Goal: Information Seeking & Learning: Check status

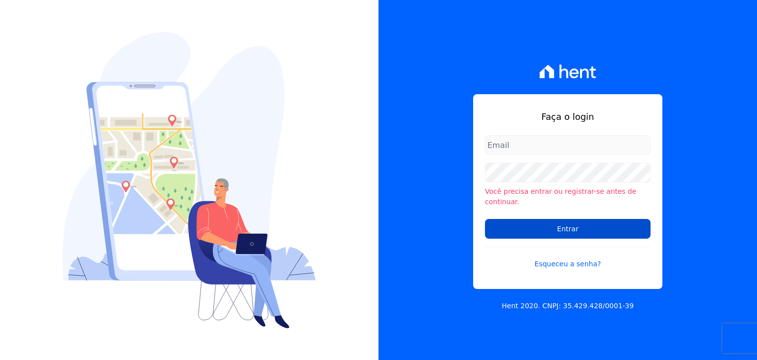
type input "[EMAIL_ADDRESS][DOMAIN_NAME]"
click at [530, 219] on input "Entrar" at bounding box center [568, 229] width 166 height 20
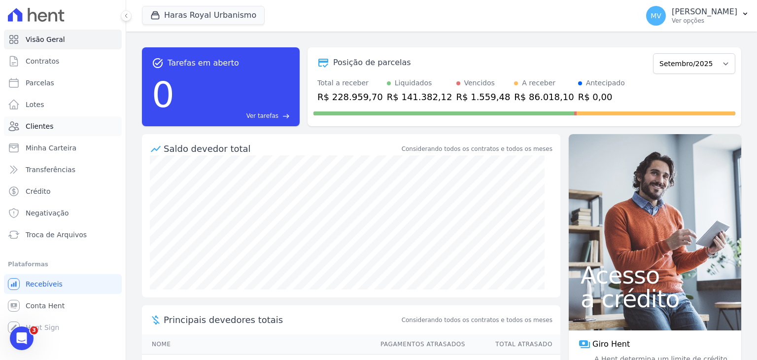
click at [37, 128] on span "Clientes" at bounding box center [40, 126] width 28 height 10
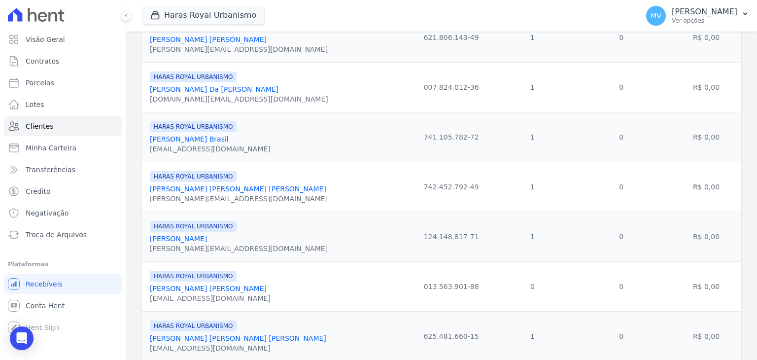
scroll to position [481, 0]
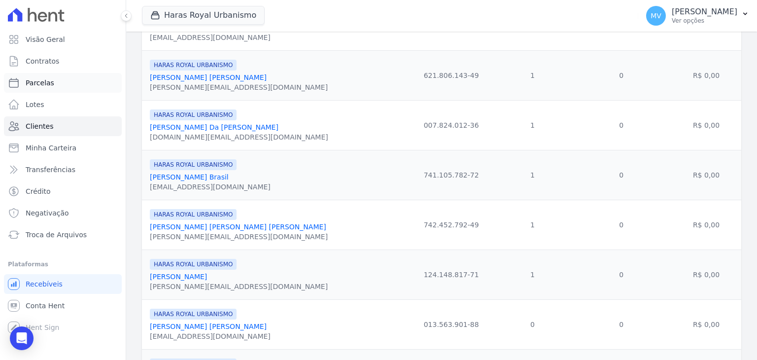
click at [37, 84] on span "Parcelas" at bounding box center [40, 83] width 29 height 10
select select
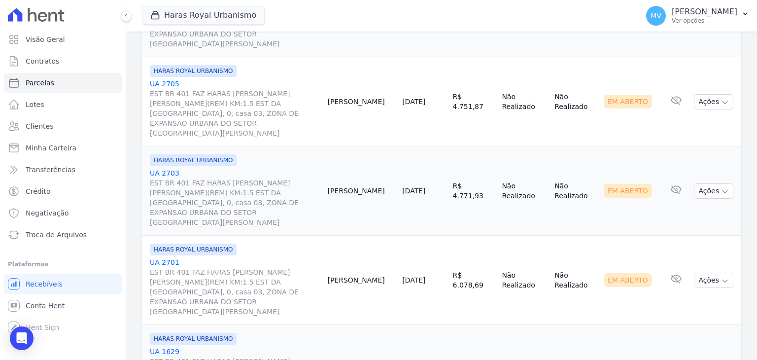
scroll to position [1155, 0]
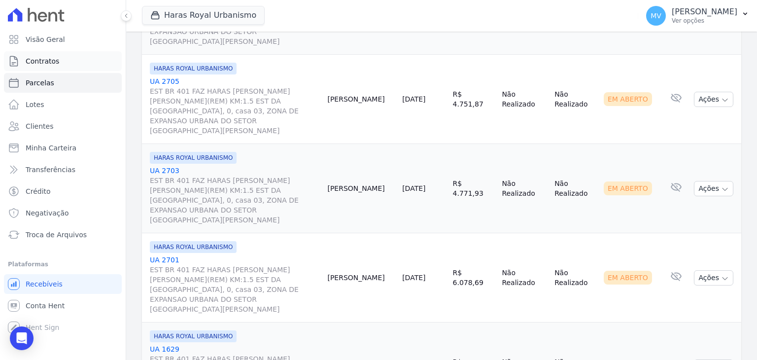
click at [45, 60] on span "Contratos" at bounding box center [43, 61] width 34 height 10
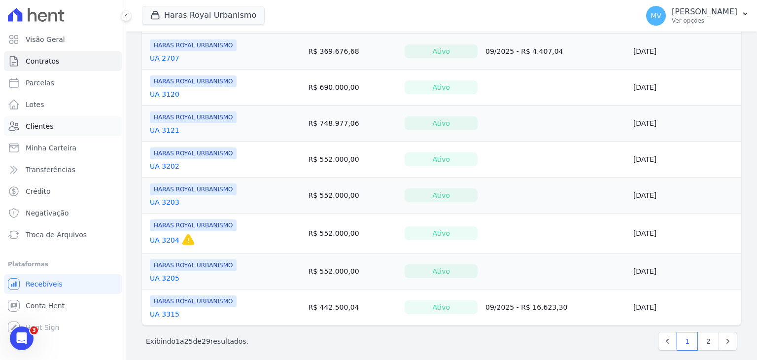
click at [39, 125] on span "Clientes" at bounding box center [40, 126] width 28 height 10
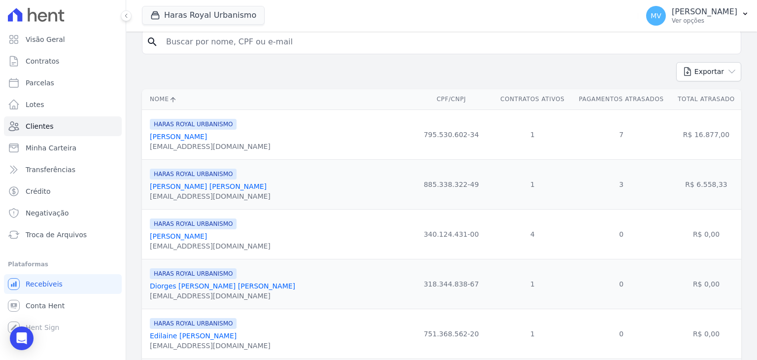
scroll to position [39, 0]
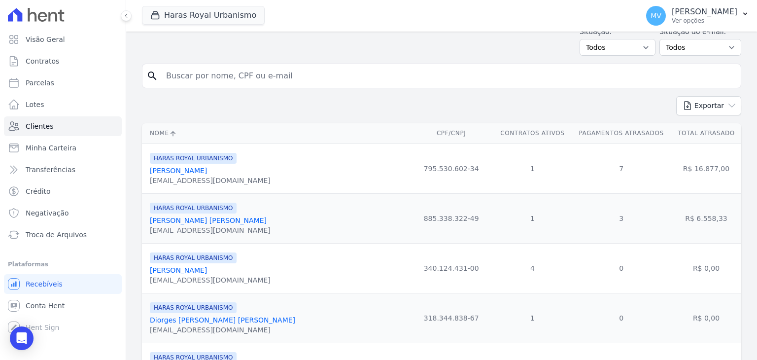
click at [280, 79] on input "search" at bounding box center [448, 76] width 577 height 20
type input "ELIOMAR"
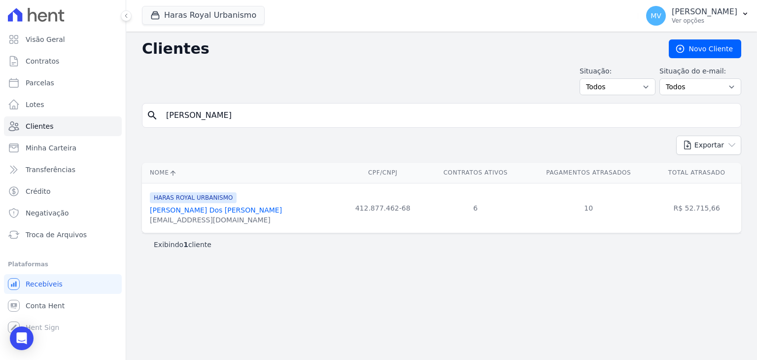
click at [185, 210] on link "Eliomar Azevedo Dos Santos" at bounding box center [216, 210] width 132 height 8
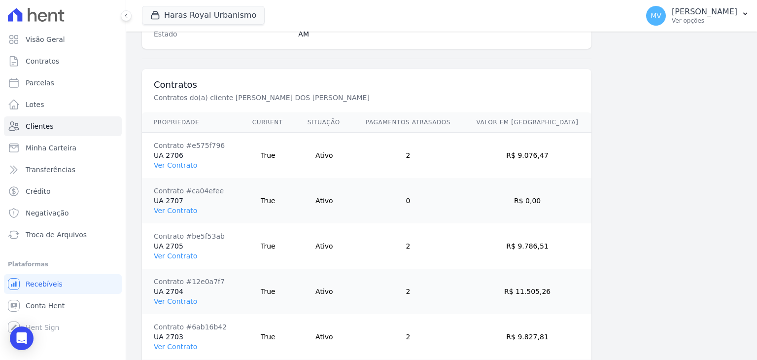
scroll to position [728, 0]
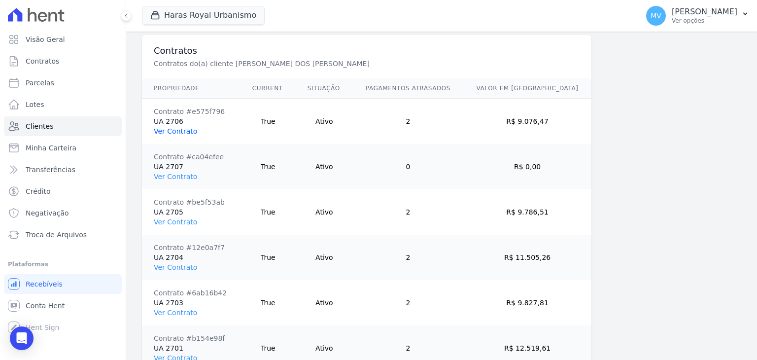
click at [171, 133] on link "Ver Contrato" at bounding box center [175, 131] width 43 height 8
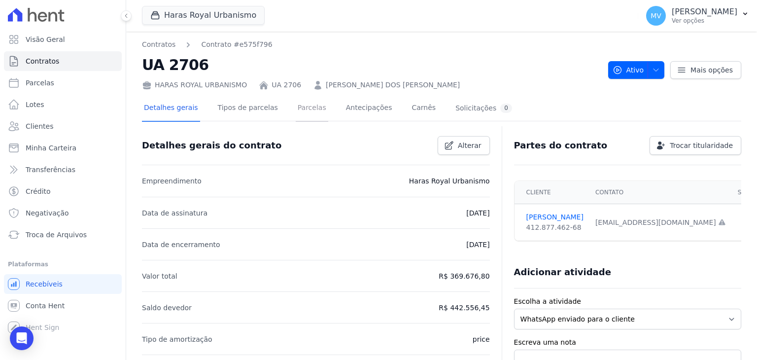
click at [302, 107] on link "Parcelas" at bounding box center [312, 109] width 33 height 26
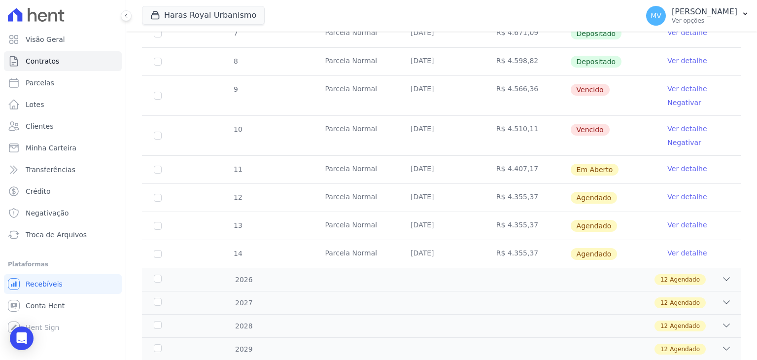
scroll to position [319, 0]
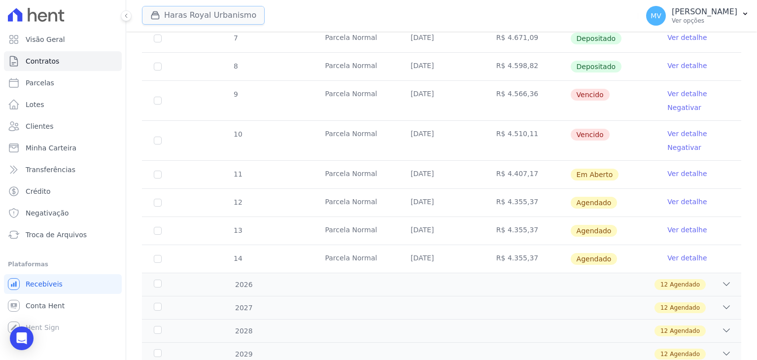
click at [189, 17] on button "Haras Royal Urbanismo" at bounding box center [203, 15] width 123 height 19
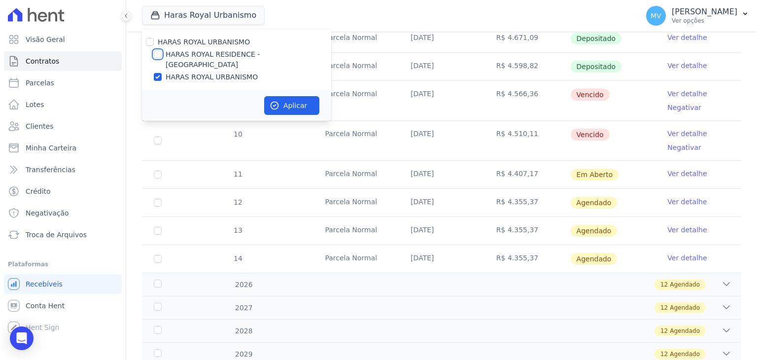
click at [159, 55] on input "HARAS ROYAL RESIDENCE - WV" at bounding box center [158, 54] width 8 height 8
checkbox input "true"
click at [283, 98] on button "Aplicar" at bounding box center [291, 105] width 55 height 19
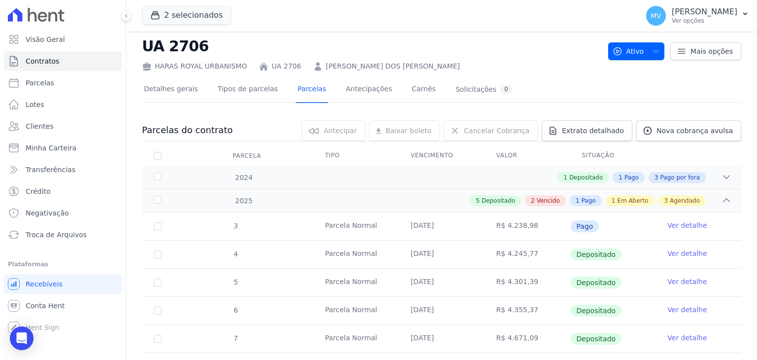
scroll to position [22, 0]
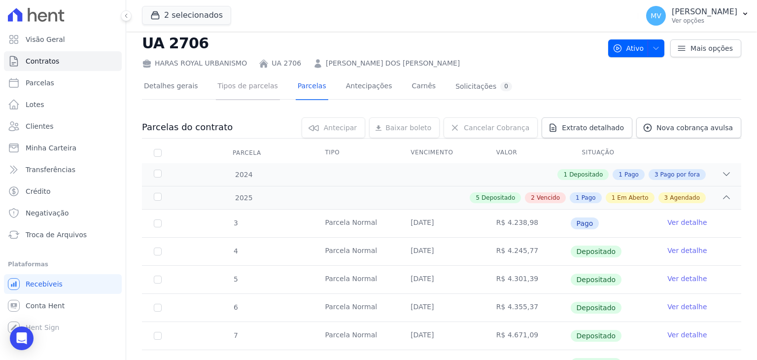
click at [225, 85] on link "Tipos de parcelas" at bounding box center [248, 87] width 64 height 26
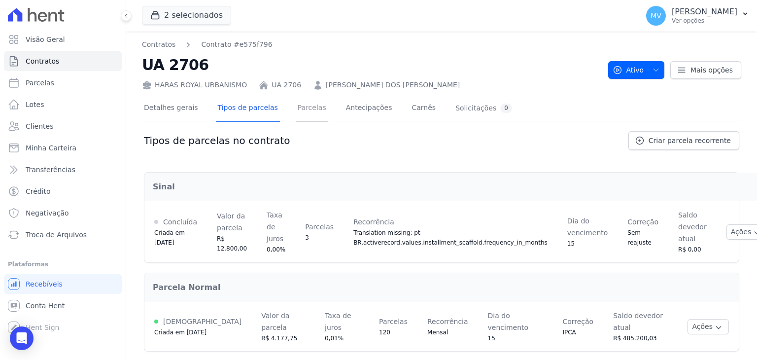
click at [296, 112] on link "Parcelas" at bounding box center [312, 109] width 33 height 26
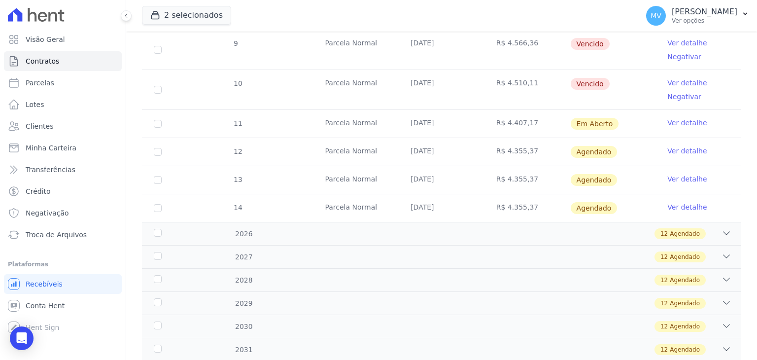
scroll to position [369, 0]
click at [61, 80] on link "Parcelas" at bounding box center [63, 83] width 118 height 20
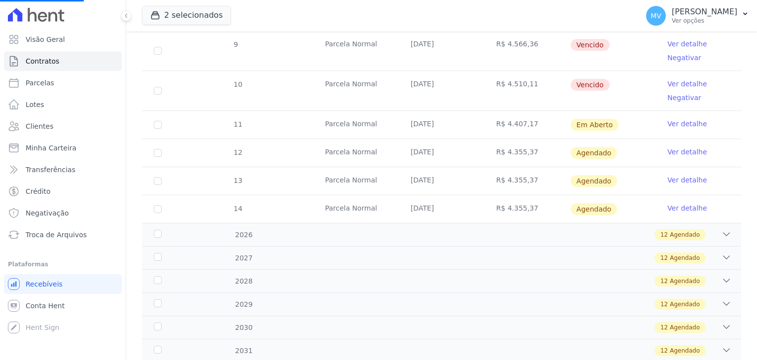
select select
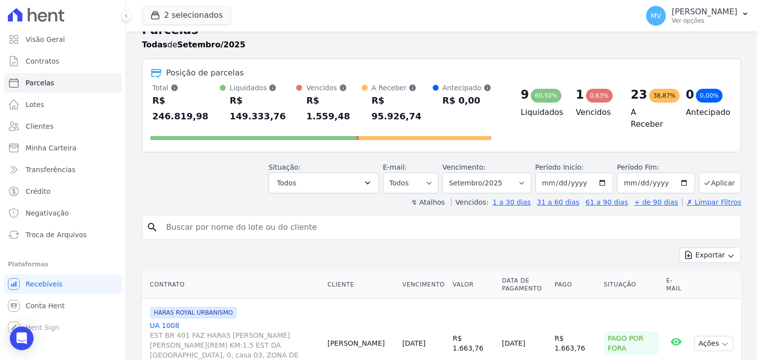
scroll to position [16, 0]
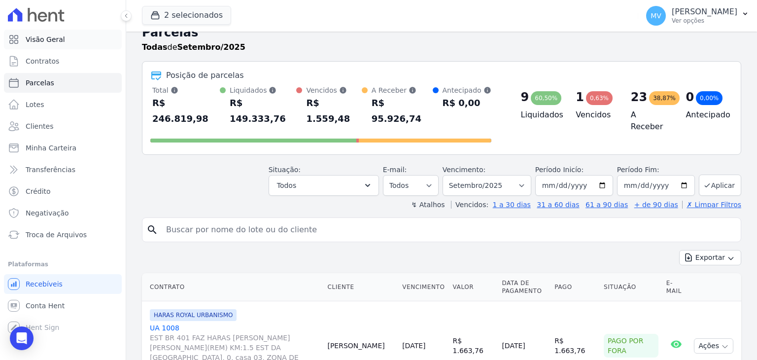
click at [44, 42] on span "Visão Geral" at bounding box center [45, 40] width 39 height 10
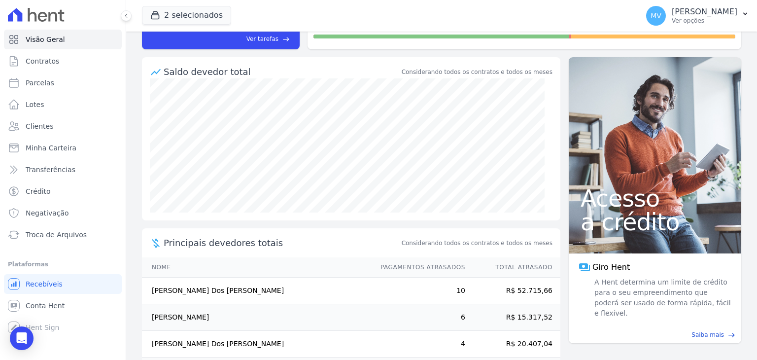
scroll to position [143, 0]
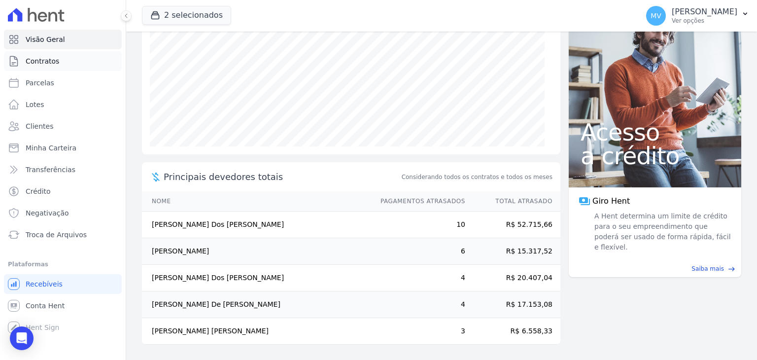
click at [39, 58] on span "Contratos" at bounding box center [43, 61] width 34 height 10
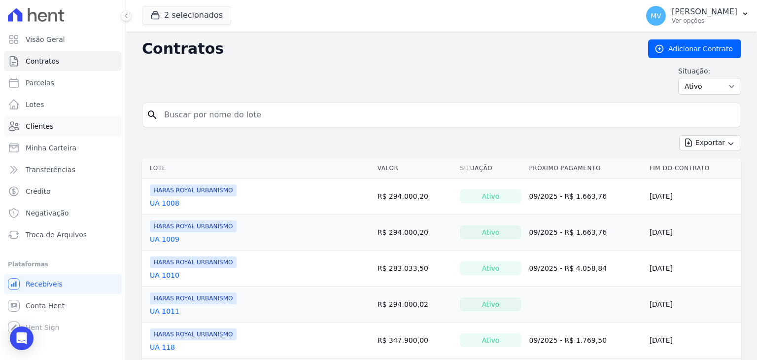
click at [27, 125] on span "Clientes" at bounding box center [40, 126] width 28 height 10
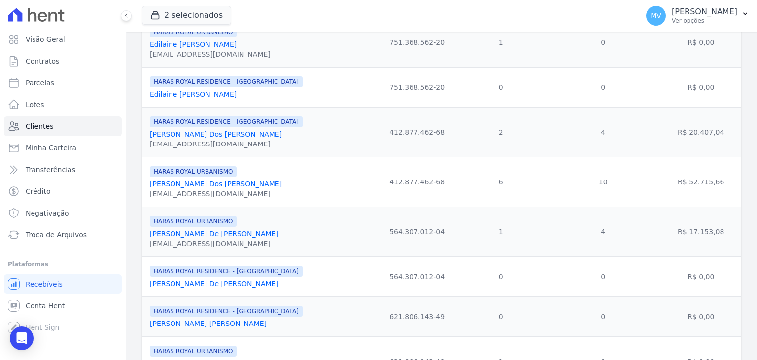
scroll to position [593, 0]
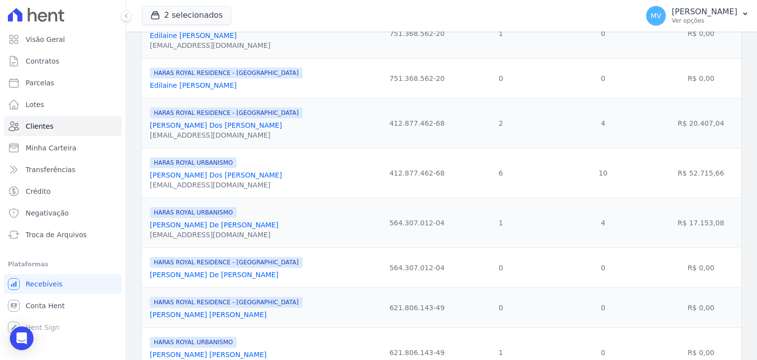
click at [203, 179] on link "Eliomar Azevedo Dos Santos" at bounding box center [216, 175] width 132 height 8
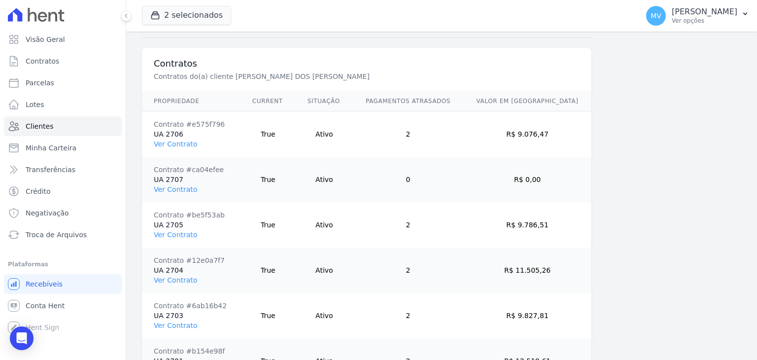
scroll to position [786, 0]
